Goal: Transaction & Acquisition: Purchase product/service

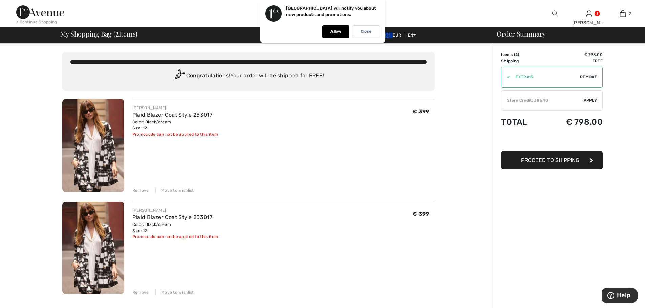
click at [142, 190] on div "Remove" at bounding box center [140, 190] width 17 height 6
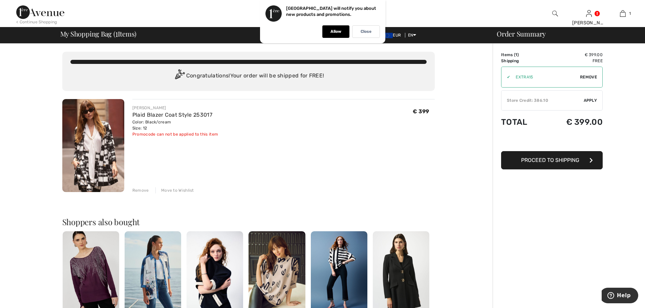
click at [548, 160] on span "Proceed to Shipping" at bounding box center [550, 160] width 58 height 6
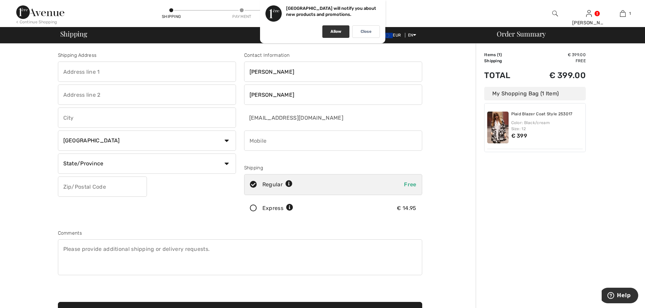
click at [339, 29] on div "Allow" at bounding box center [335, 31] width 27 height 13
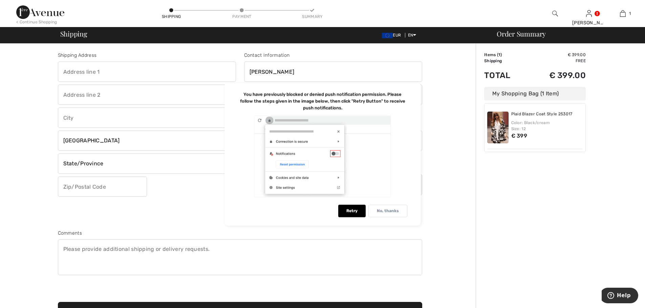
click at [383, 209] on p "No, thanks" at bounding box center [388, 210] width 22 height 5
